Goal: Obtain resource: Obtain resource

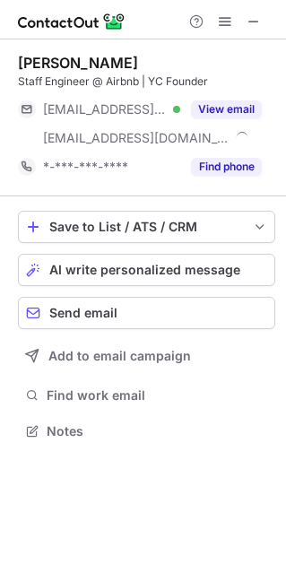
scroll to position [418, 286]
click at [252, 17] on span at bounding box center [253, 21] width 14 height 14
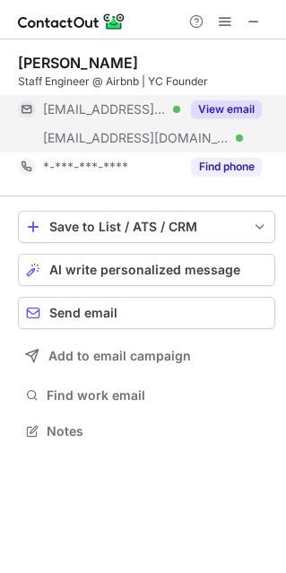
click at [261, 108] on button "View email" at bounding box center [226, 109] width 71 height 18
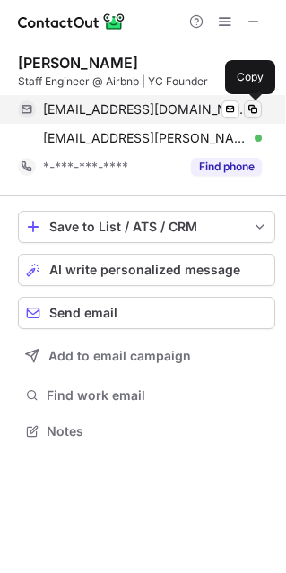
click at [255, 112] on span at bounding box center [253, 109] width 14 height 14
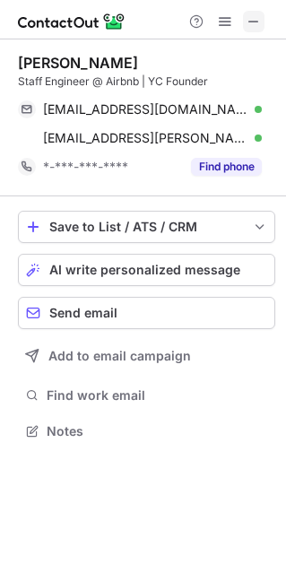
click at [246, 16] on span at bounding box center [253, 21] width 14 height 14
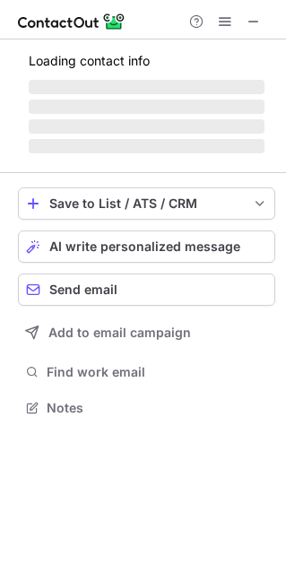
scroll to position [9, 8]
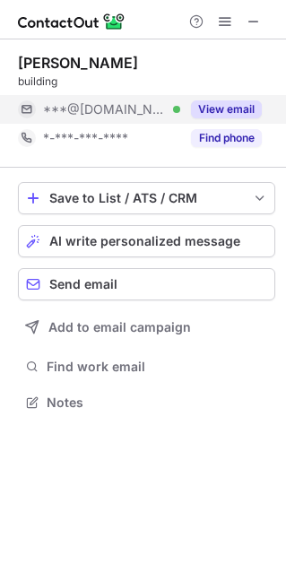
click at [216, 107] on button "View email" at bounding box center [226, 109] width 71 height 18
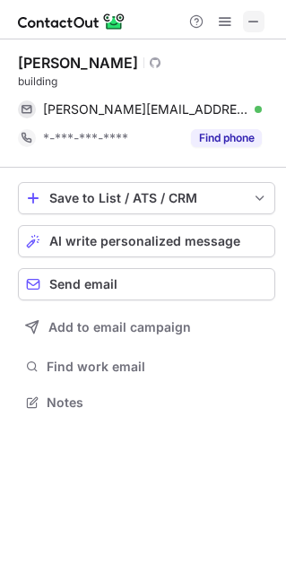
click at [263, 29] on button at bounding box center [254, 22] width 22 height 22
